Goal: Transaction & Acquisition: Subscribe to service/newsletter

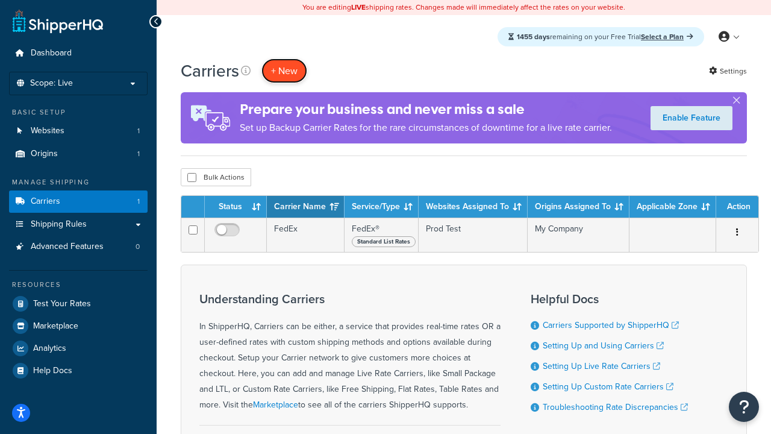
click at [284, 71] on button "+ New" at bounding box center [285, 70] width 46 height 25
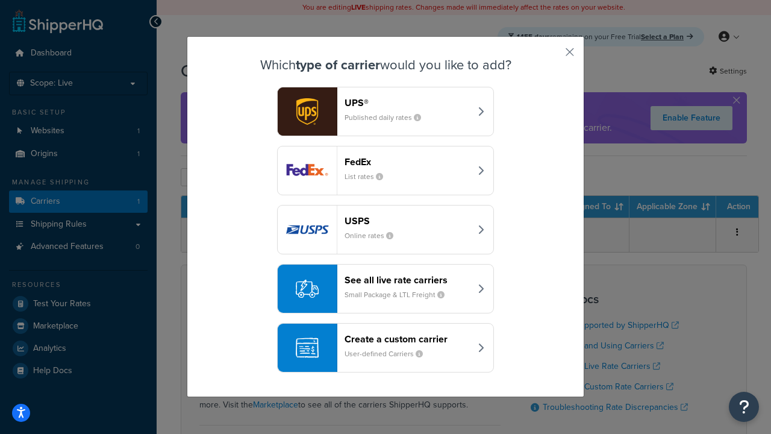
click at [386, 171] on div "FedEx List rates" at bounding box center [408, 170] width 126 height 29
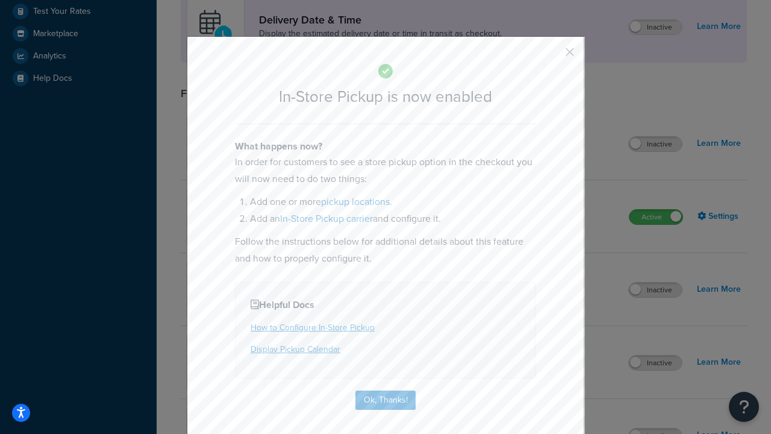
click at [552, 56] on button "button" at bounding box center [552, 56] width 3 height 3
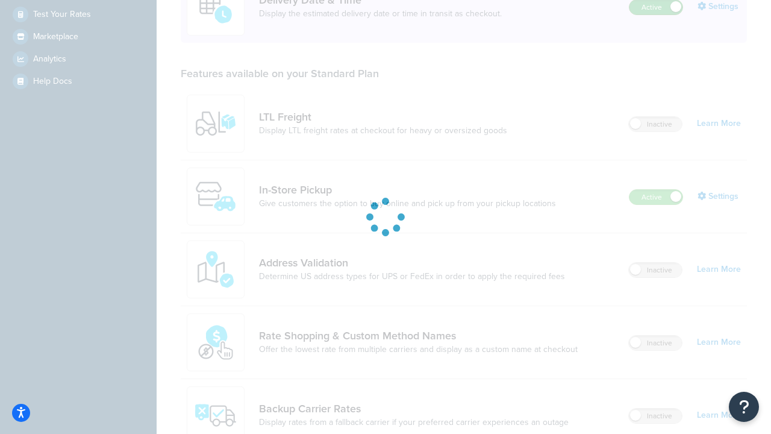
click at [656, 7] on label "Active" at bounding box center [656, 7] width 53 height 14
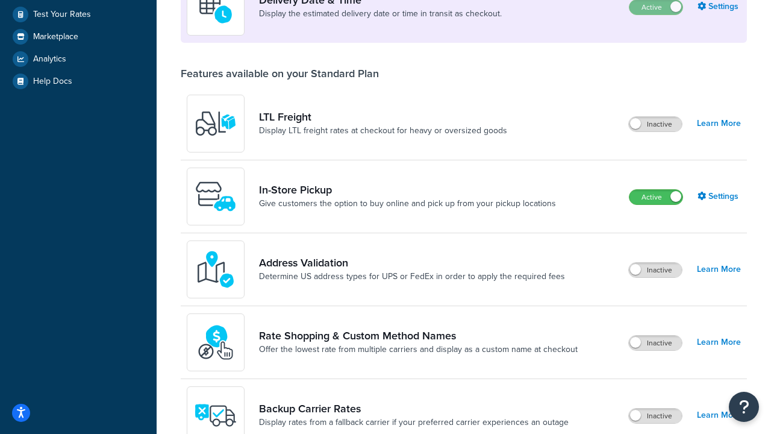
scroll to position [312, 0]
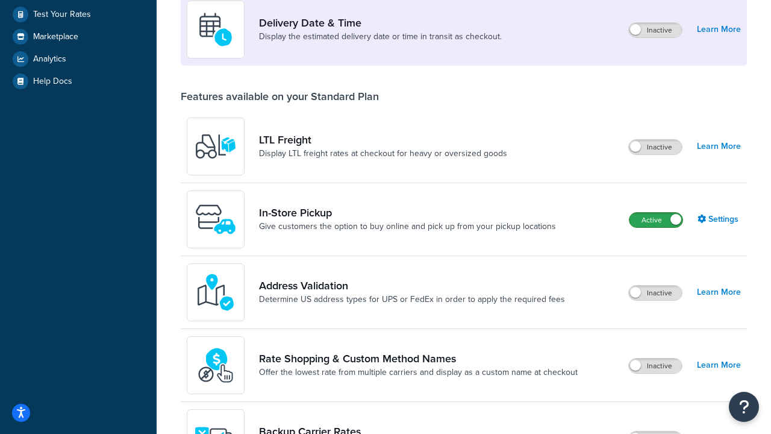
click at [656, 220] on label "Active" at bounding box center [656, 220] width 53 height 14
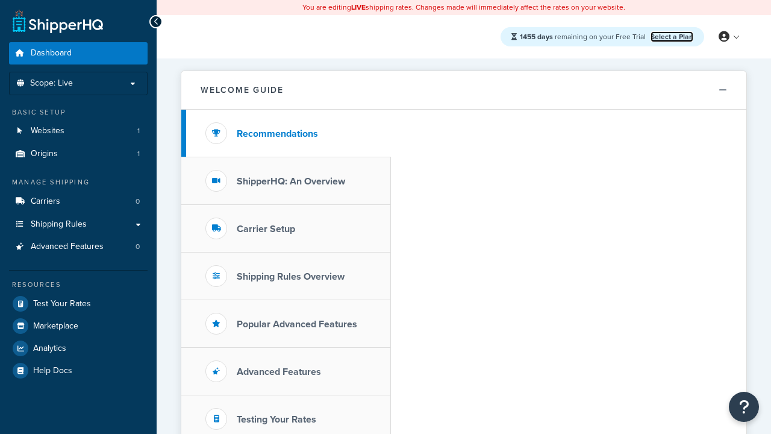
click at [672, 36] on link "Select a Plan" at bounding box center [672, 36] width 43 height 11
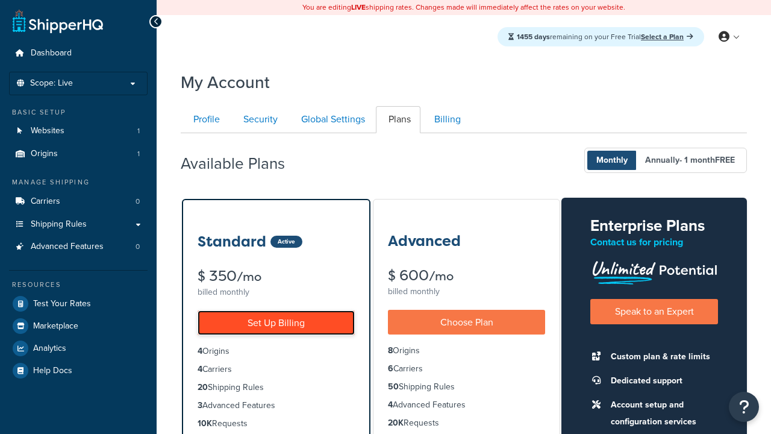
click at [276, 322] on link "Set Up Billing" at bounding box center [276, 322] width 157 height 25
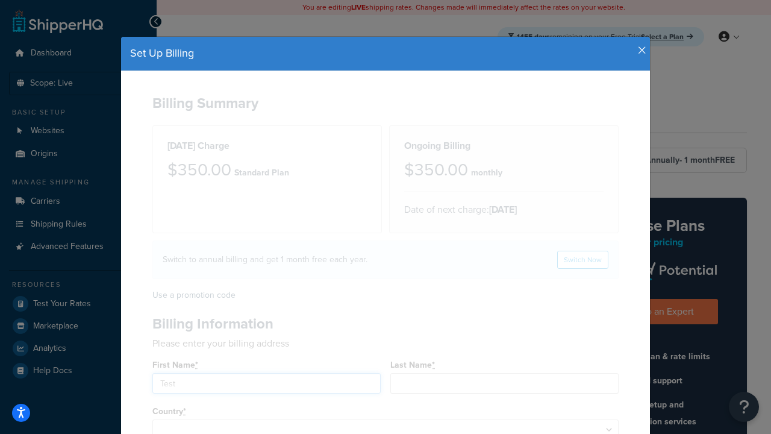
type input "Test"
type input "2209 Four Waters Loop"
type input "Georgetown"
type input "78628"
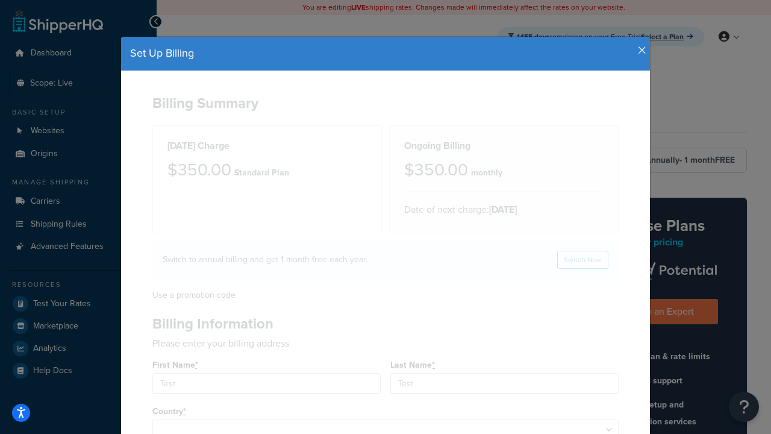
select select "1000"
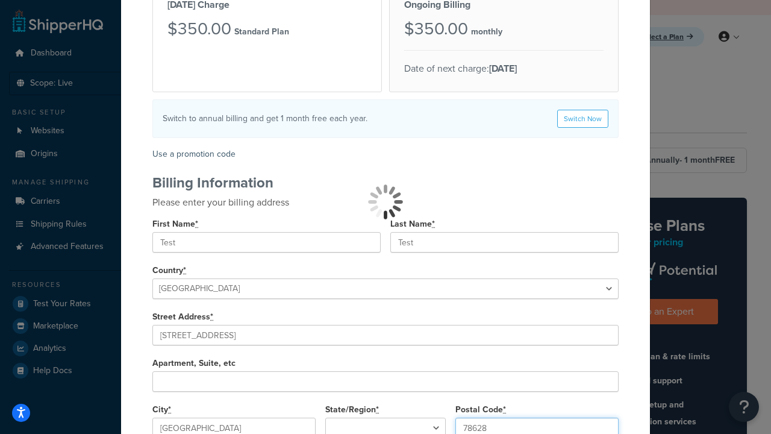
type input "78628"
select select
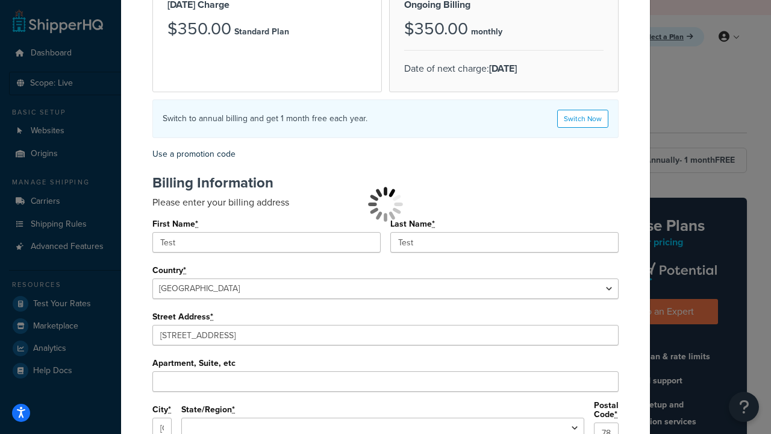
scroll to position [251, 0]
